Goal: Task Accomplishment & Management: Complete application form

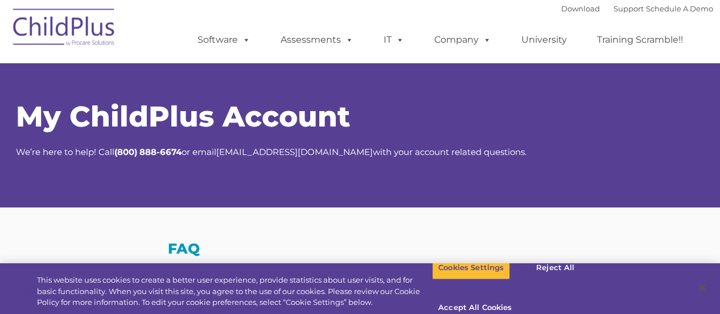
select select "MEDIUM"
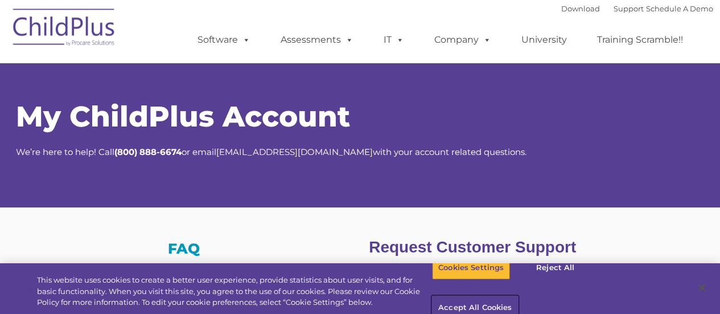
click at [518, 296] on button "Accept All Cookies" at bounding box center [475, 308] width 86 height 24
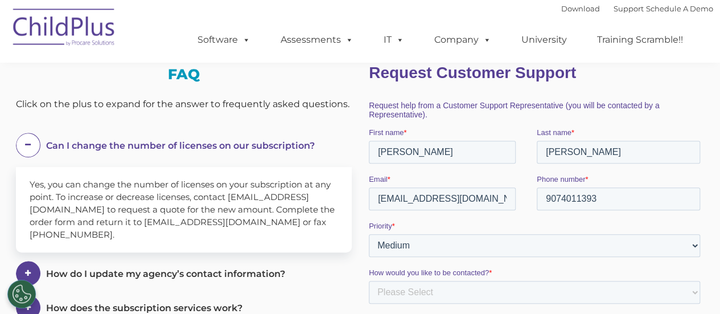
scroll to position [178, 0]
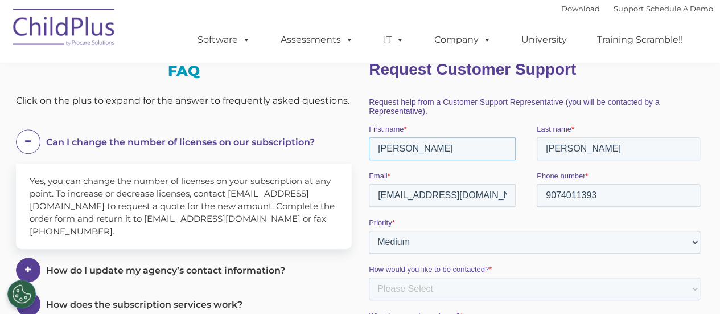
click at [460, 143] on input "[PERSON_NAME]" at bounding box center [441, 148] width 147 height 23
type input "P"
type input "[PERSON_NAME]"
type input "Darling"
click at [414, 196] on input "[EMAIL_ADDRESS][DOMAIN_NAME]" at bounding box center [441, 195] width 147 height 23
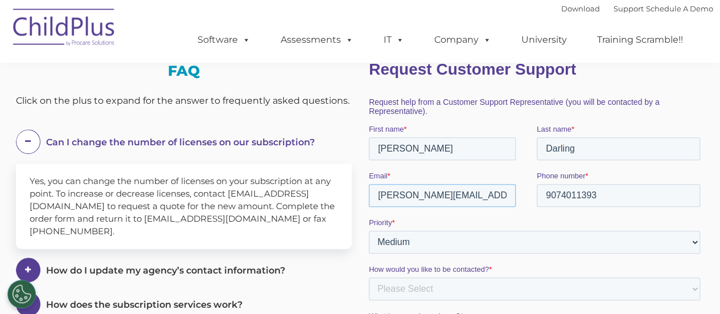
type input "[PERSON_NAME][EMAIL_ADDRESS][PERSON_NAME][DOMAIN_NAME]"
click at [618, 203] on input "9074011393" at bounding box center [617, 195] width 163 height 23
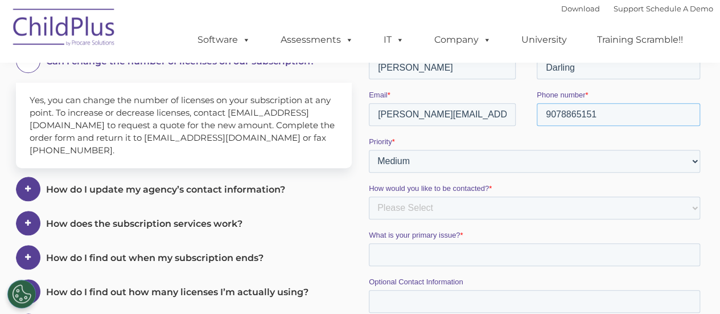
scroll to position [260, 0]
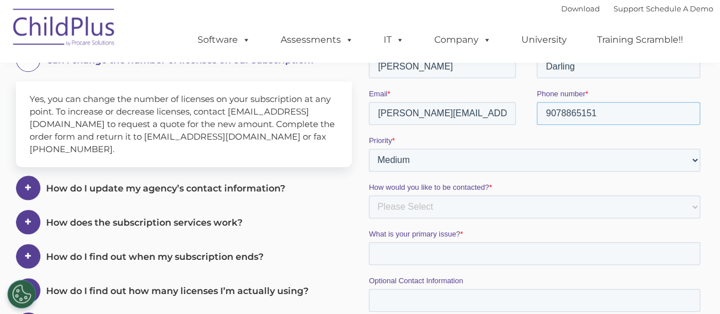
type input "9078865151"
click at [614, 164] on select "Please Select Low Medium High" at bounding box center [533, 160] width 331 height 23
select select "HIGH"
click at [368, 171] on select "Please Select Low Medium High" at bounding box center [533, 160] width 331 height 23
click at [482, 212] on select "Please Select Phone Email" at bounding box center [533, 206] width 331 height 23
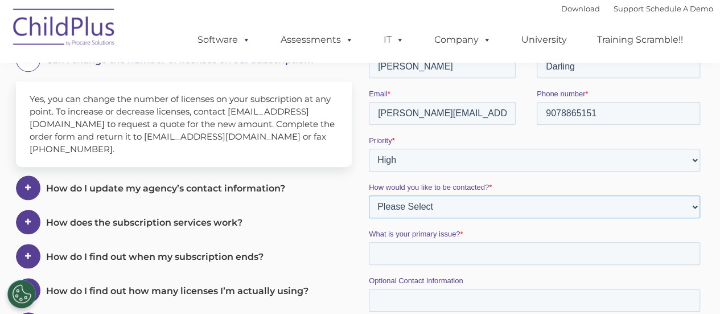
select select "Phone"
click at [368, 218] on select "Please Select Phone Email" at bounding box center [533, 206] width 331 height 23
click at [538, 256] on input "What is your primary issue? *" at bounding box center [533, 253] width 331 height 23
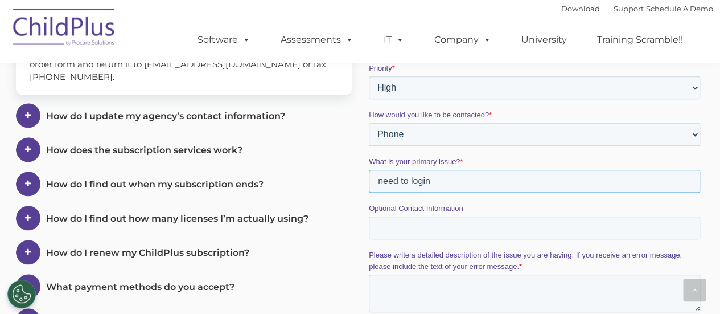
scroll to position [339, 0]
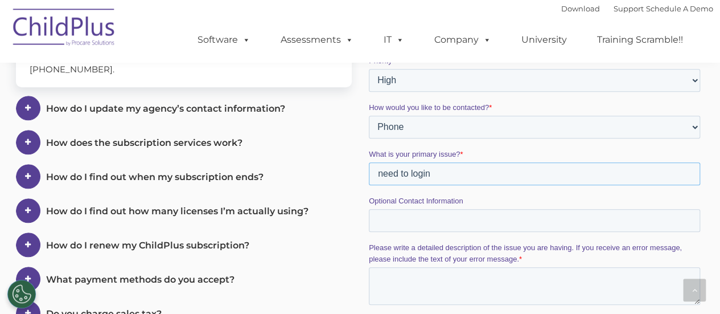
type input "need to login"
click at [443, 216] on input "Optional Contact Information" at bounding box center [533, 220] width 331 height 23
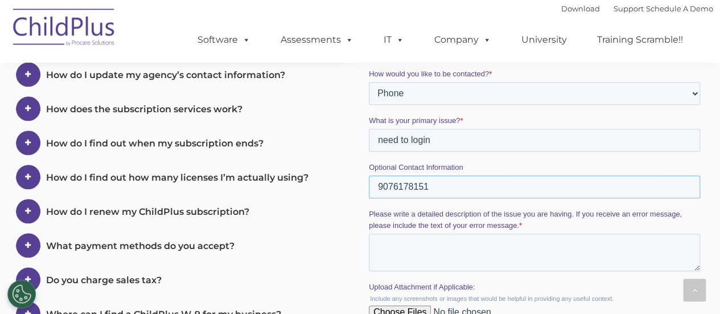
scroll to position [404, 0]
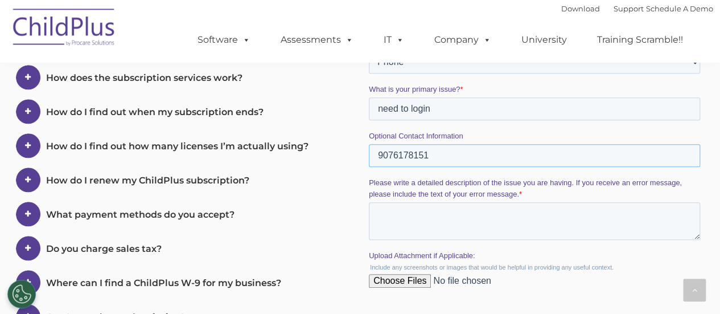
type input "9076178151"
click at [416, 211] on textarea "Please write a detailed description of the issue you are having. If you receive…" at bounding box center [533, 221] width 331 height 38
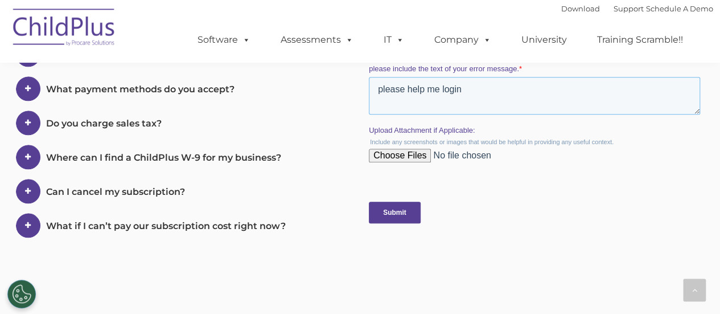
scroll to position [523, 0]
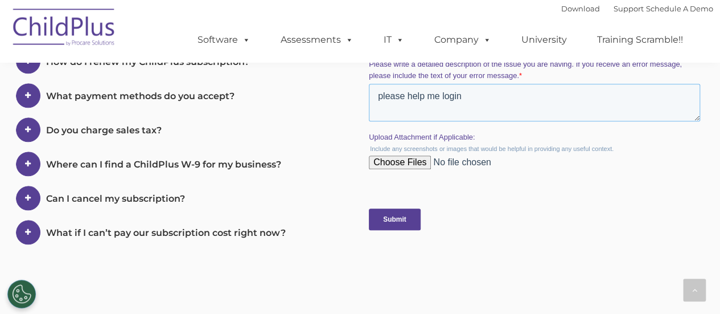
type textarea "please help me login"
click at [387, 223] on input "Submit" at bounding box center [394, 219] width 52 height 22
